Goal: Task Accomplishment & Management: Use online tool/utility

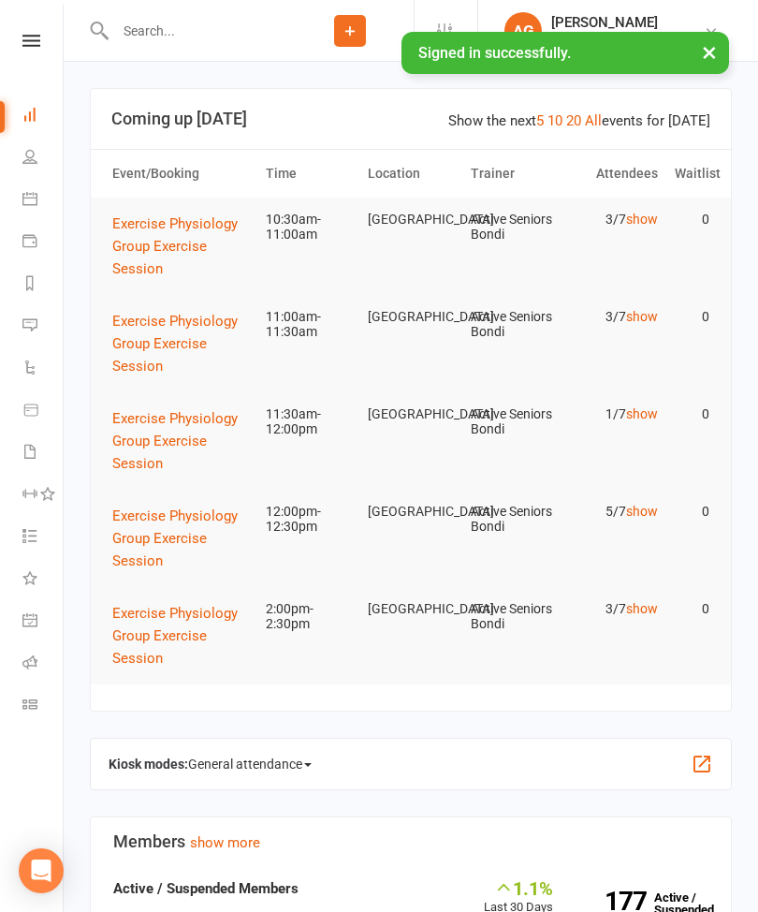
click at [700, 54] on button "×" at bounding box center [710, 52] width 34 height 40
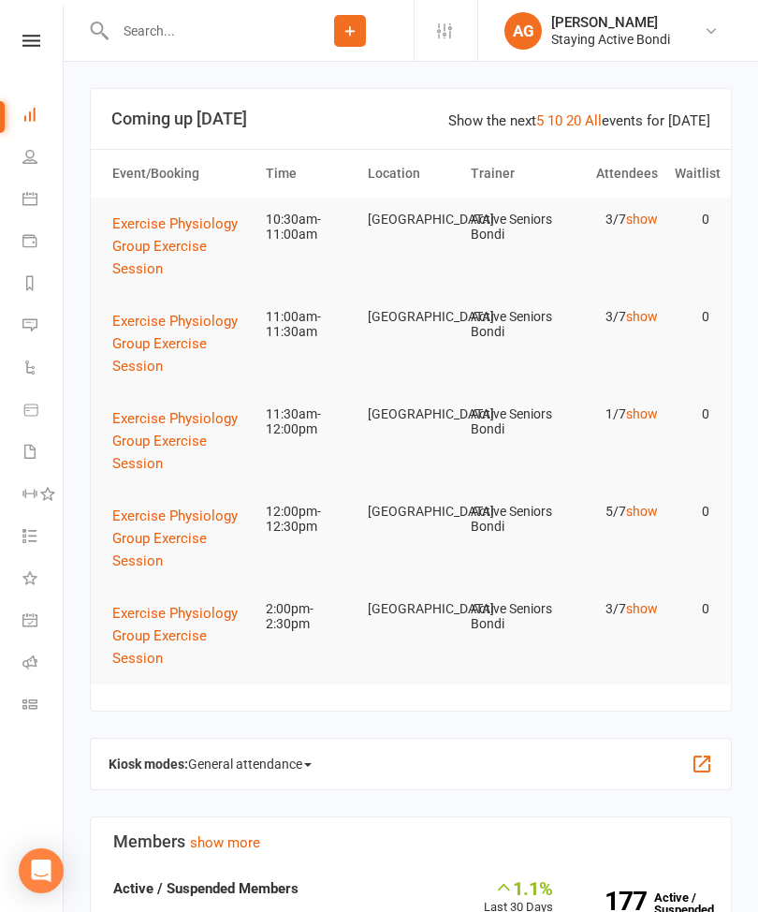
click at [30, 667] on icon at bounding box center [29, 661] width 15 height 15
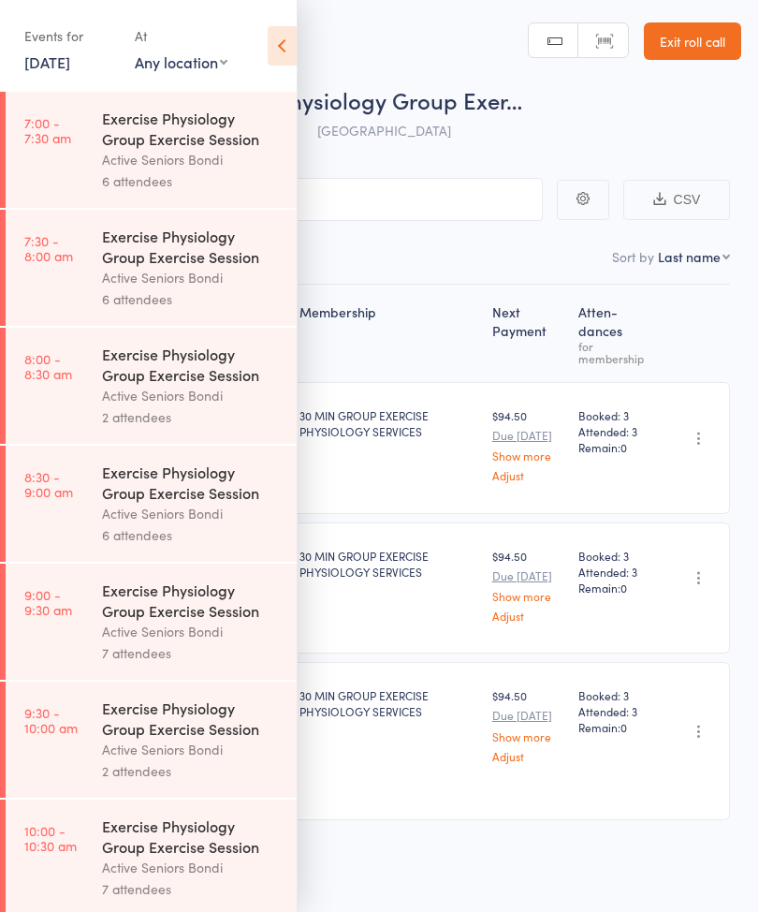
click at [286, 50] on icon at bounding box center [282, 45] width 29 height 39
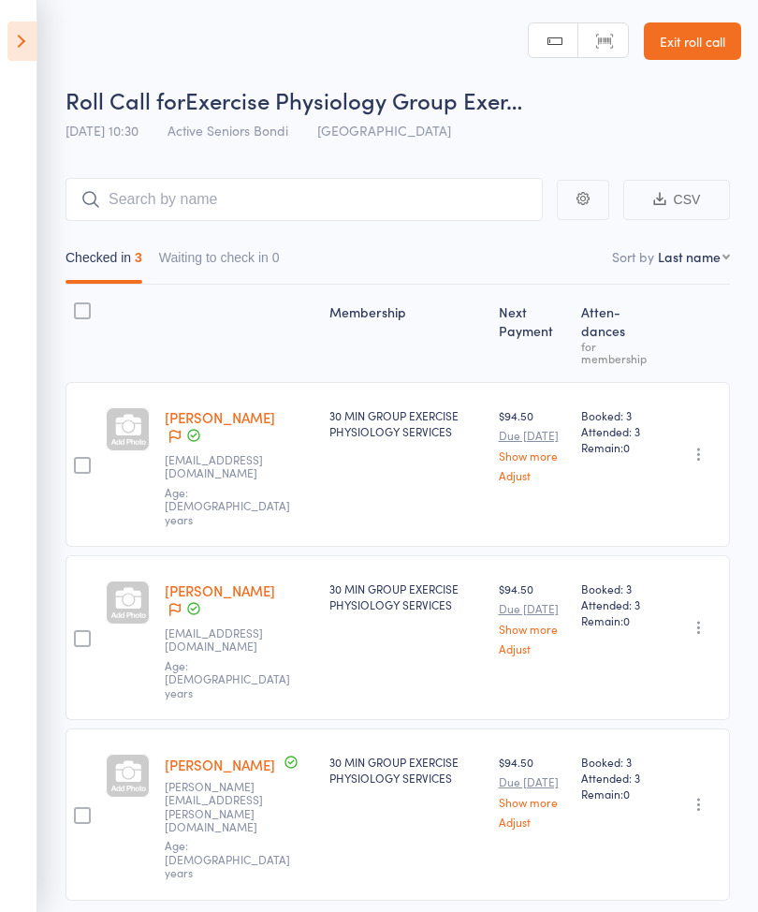
scroll to position [13, 0]
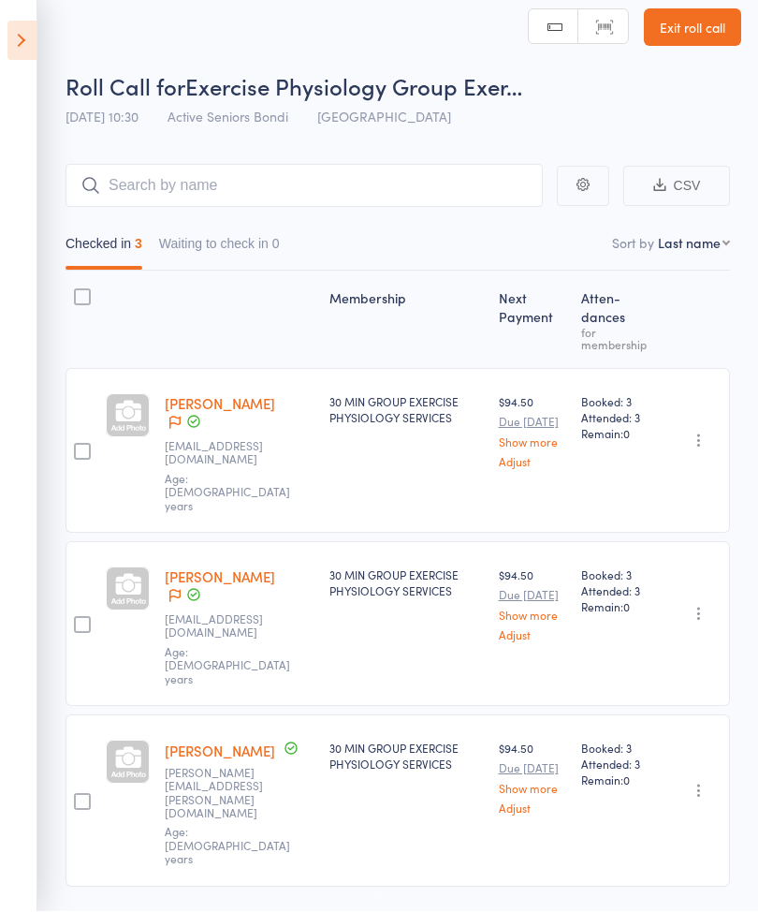
click at [202, 414] on icon at bounding box center [193, 422] width 17 height 17
click at [181, 417] on icon at bounding box center [174, 423] width 11 height 13
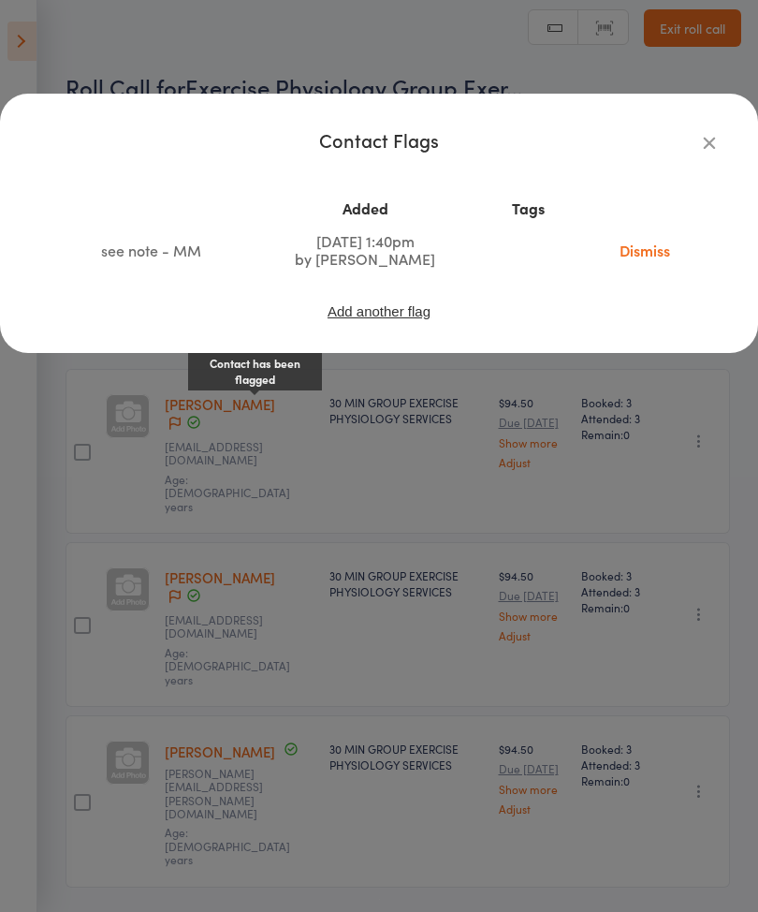
click at [703, 124] on div "Contact Flags Added Tags see note - MM Aug 14, 2025 1:40pm by Maria Matuszek Di…" at bounding box center [379, 223] width 758 height 259
click at [705, 139] on icon "button" at bounding box center [709, 142] width 21 height 21
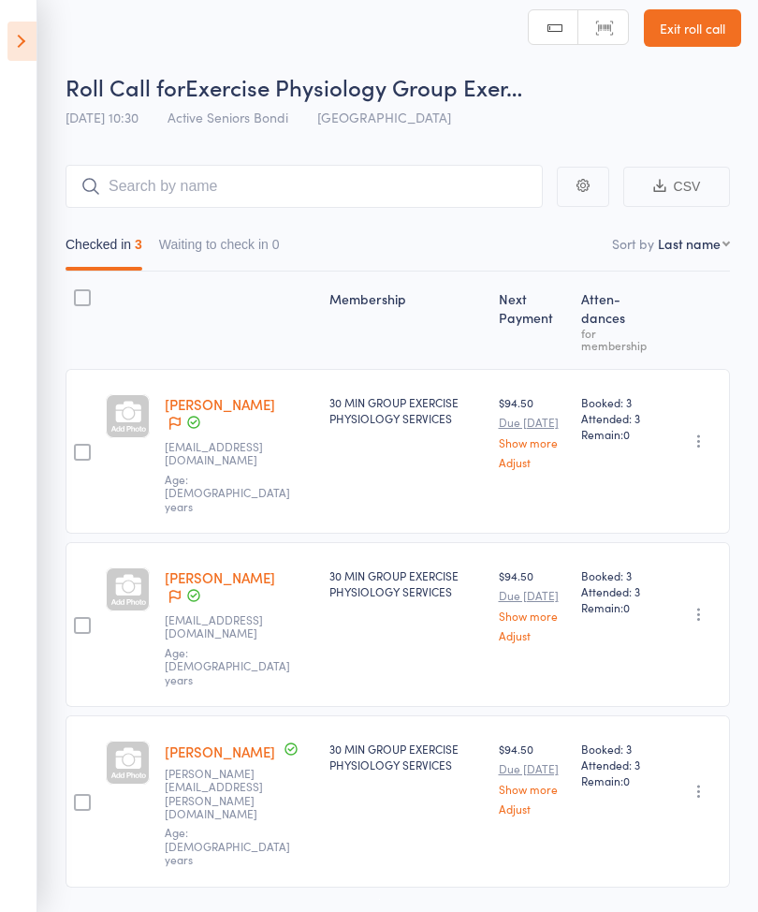
click at [191, 404] on link "[PERSON_NAME]" at bounding box center [220, 404] width 110 height 20
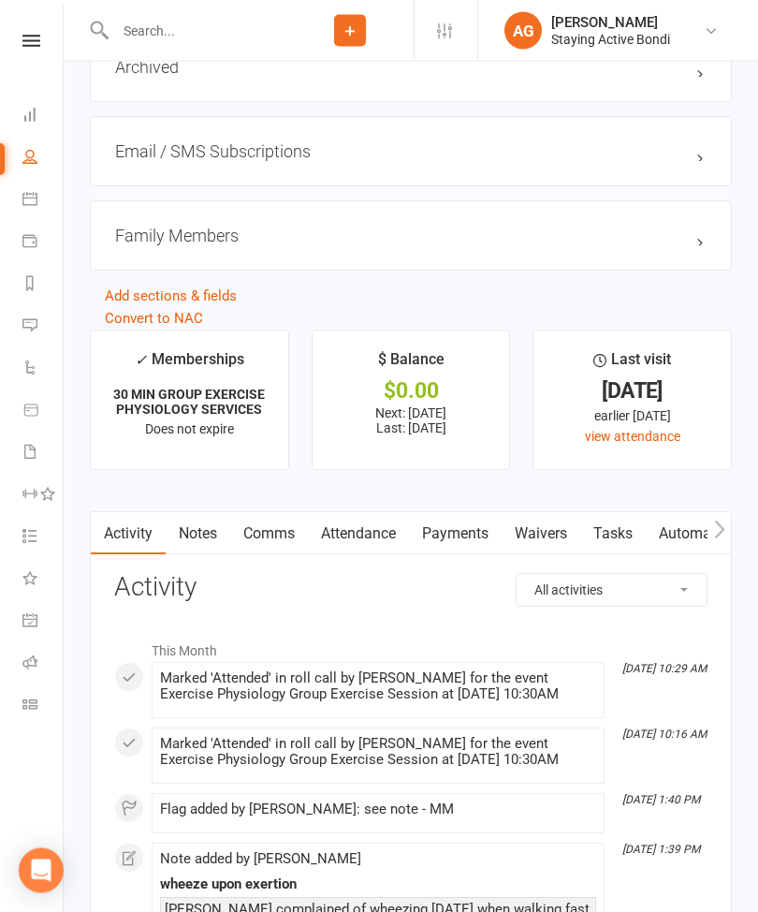
scroll to position [2388, 0]
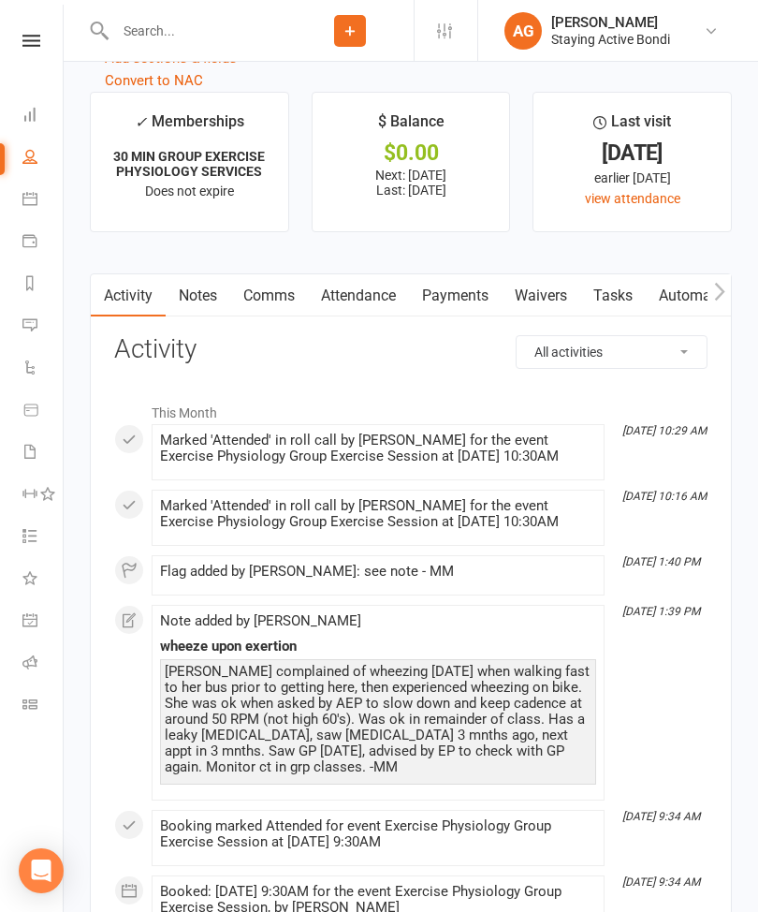
click at [184, 293] on link "Notes" at bounding box center [198, 295] width 65 height 43
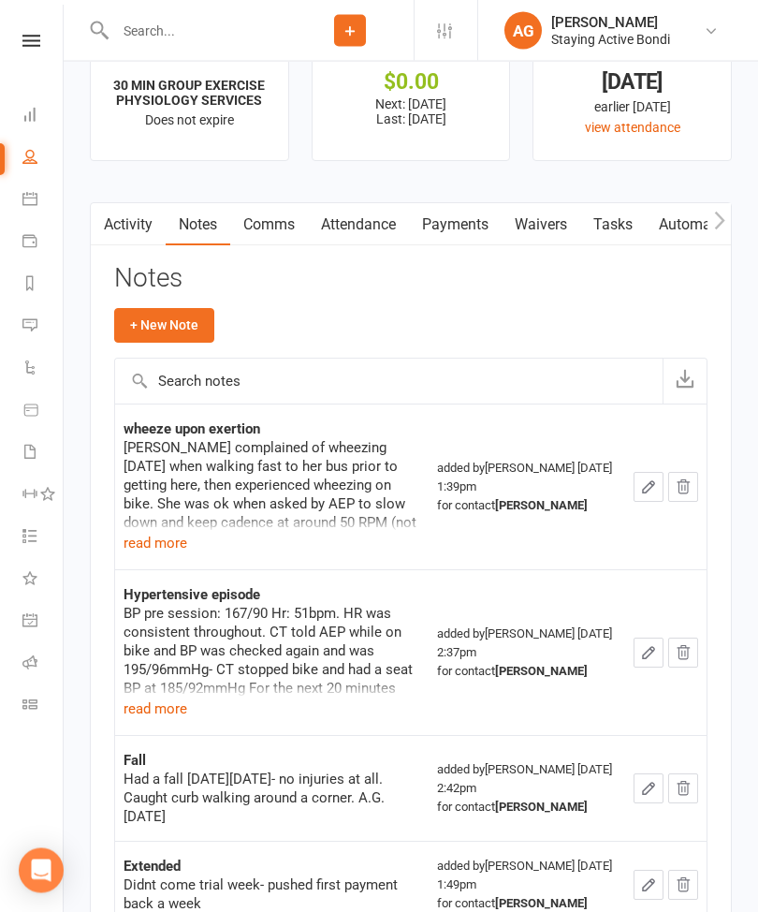
scroll to position [2460, 0]
click at [154, 547] on button "read more" at bounding box center [156, 543] width 64 height 22
